Goal: Information Seeking & Learning: Learn about a topic

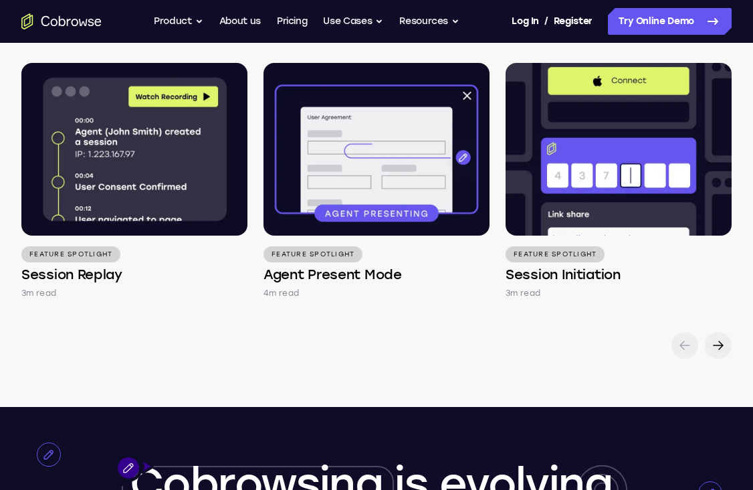
scroll to position [1824, 0]
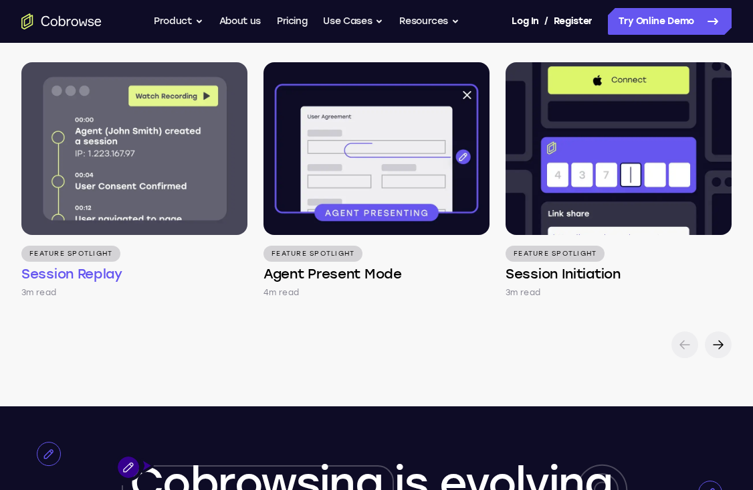
click at [132, 163] on img at bounding box center [134, 148] width 226 height 173
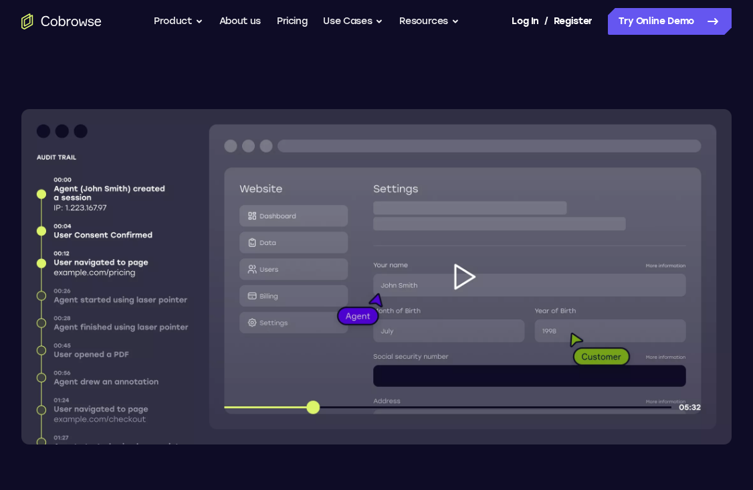
scroll to position [258, 0]
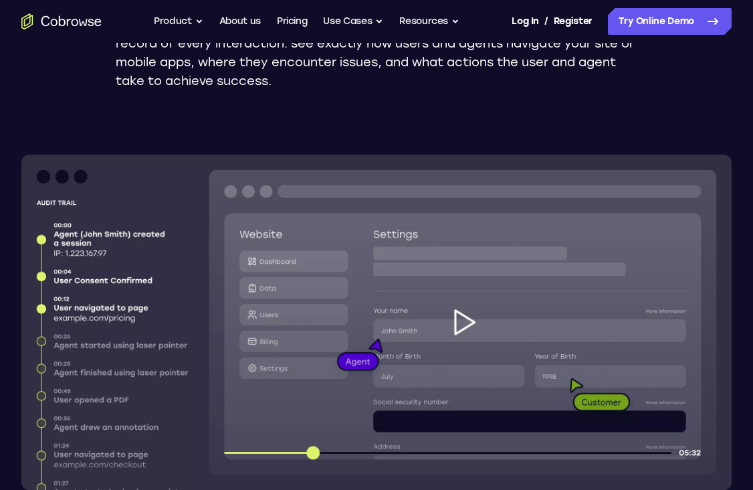
click at [468, 328] on img at bounding box center [376, 322] width 711 height 335
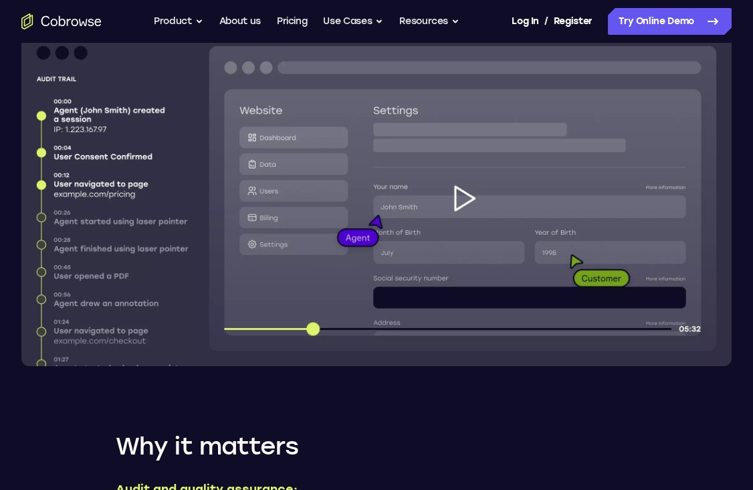
scroll to position [365, 0]
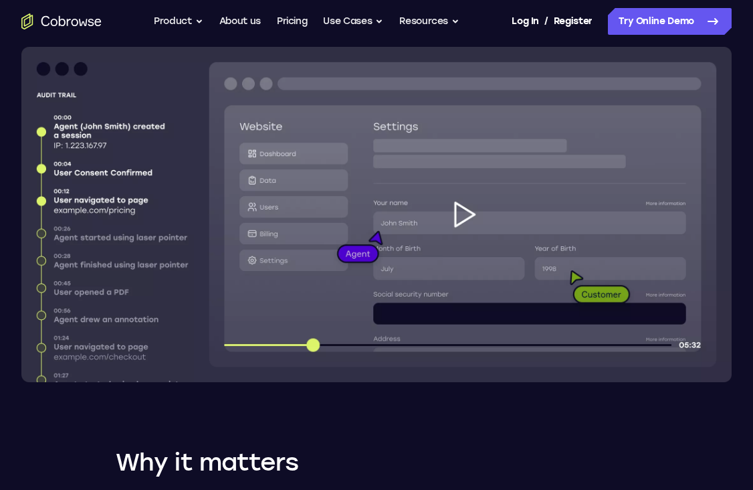
click at [370, 249] on img at bounding box center [376, 214] width 711 height 335
click at [453, 242] on img at bounding box center [376, 214] width 711 height 335
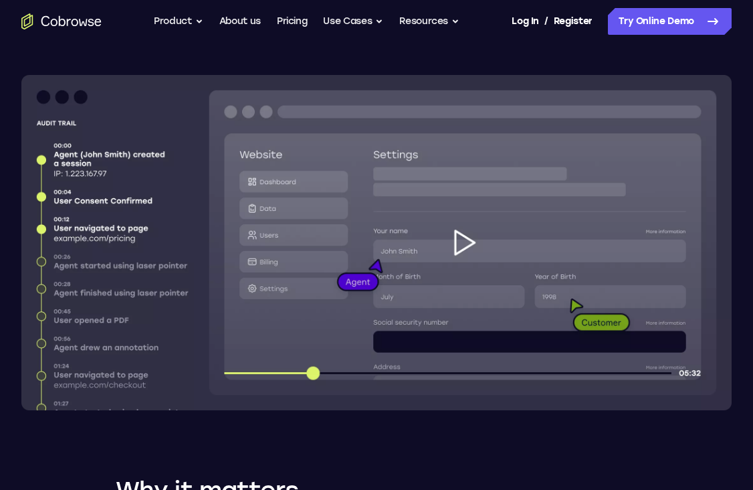
scroll to position [318, 0]
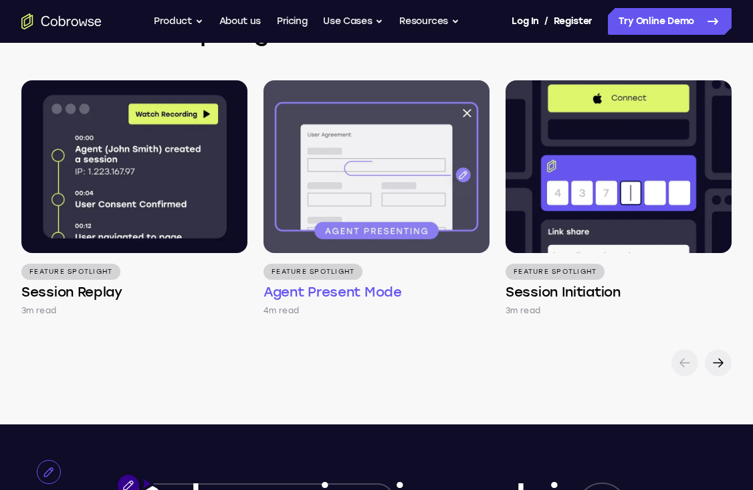
scroll to position [1824, 0]
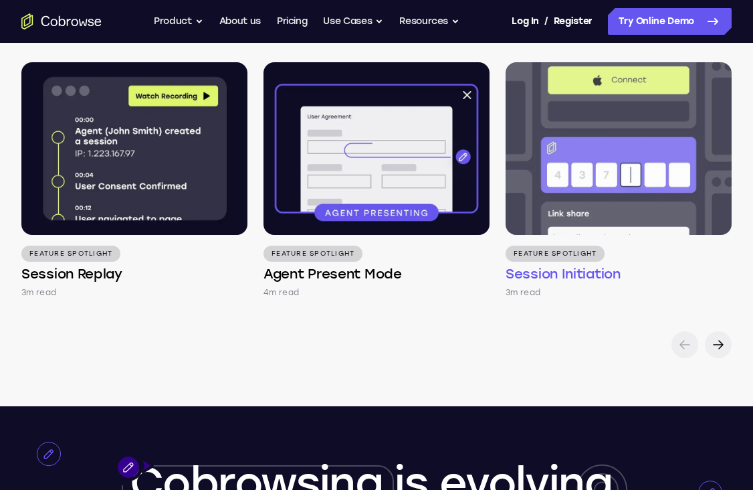
click at [580, 207] on img at bounding box center [619, 148] width 226 height 173
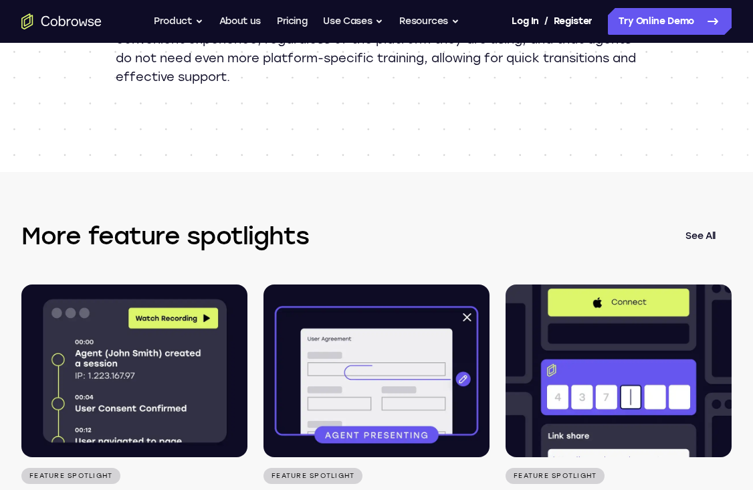
scroll to position [1641, 0]
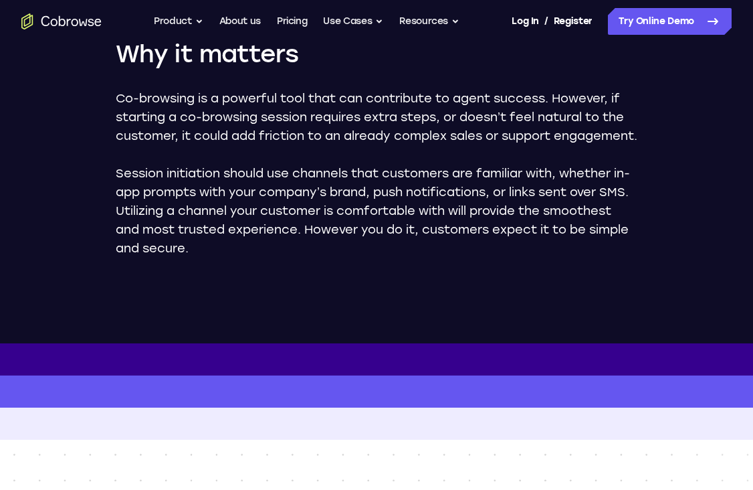
scroll to position [442, 0]
